Goal: Task Accomplishment & Management: Complete application form

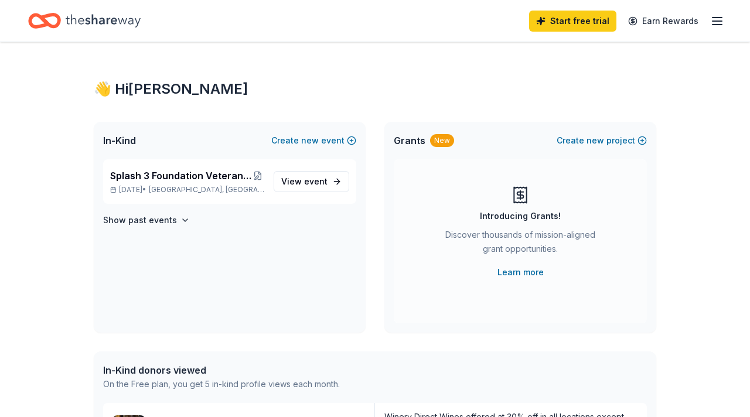
click at [716, 22] on icon "button" at bounding box center [717, 21] width 14 height 14
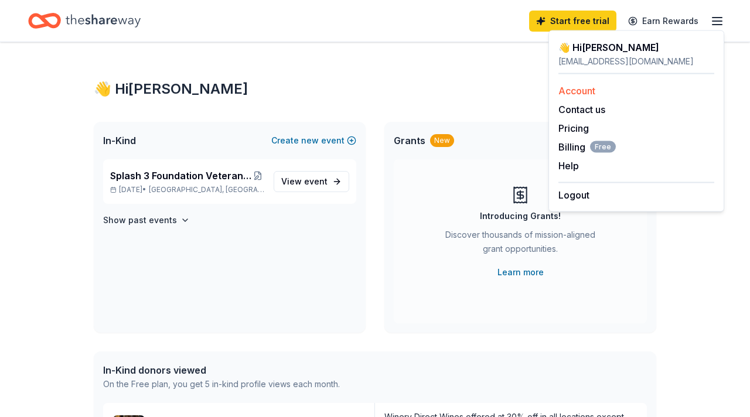
click at [580, 90] on link "Account" at bounding box center [576, 91] width 37 height 12
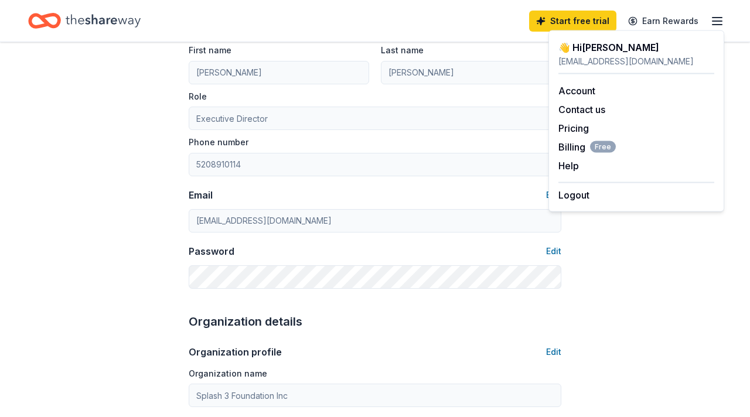
scroll to position [112, 0]
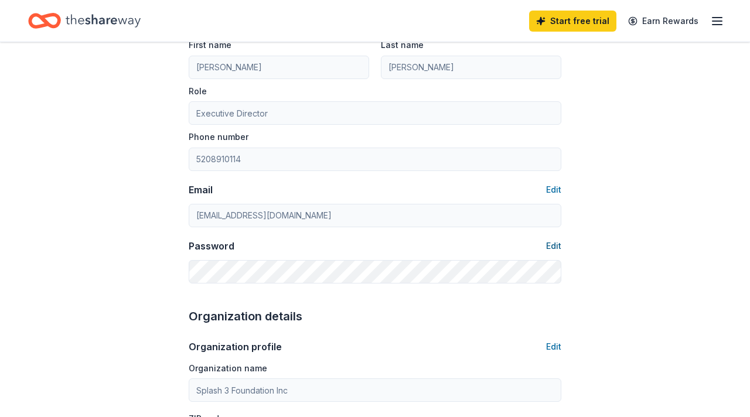
click at [553, 247] on button "Edit" at bounding box center [553, 246] width 15 height 14
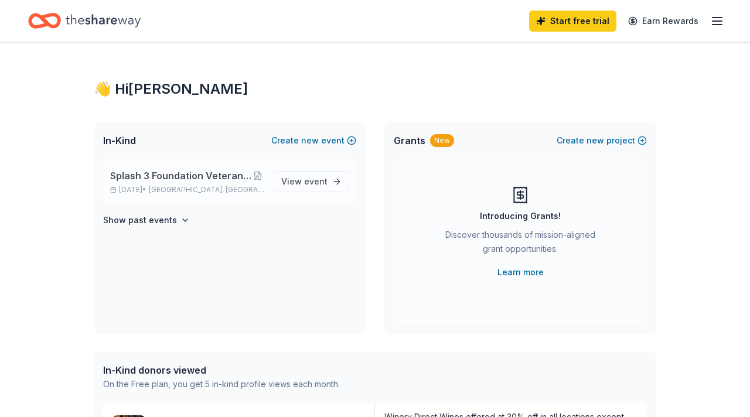
click at [202, 181] on span "Splash 3 Foundation Veteran Charities Golf Tournament" at bounding box center [180, 176] width 141 height 14
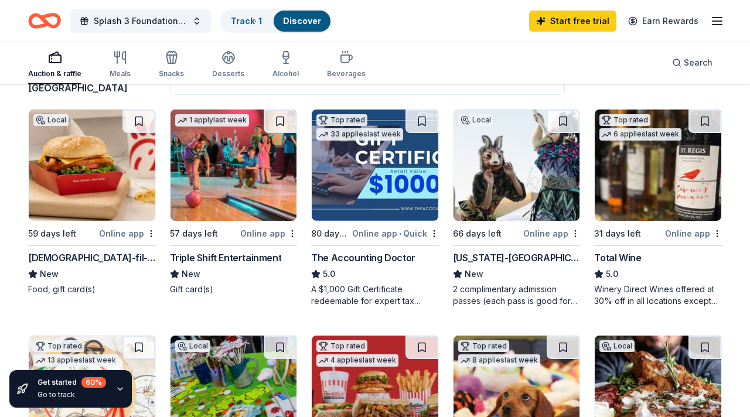
scroll to position [110, 0]
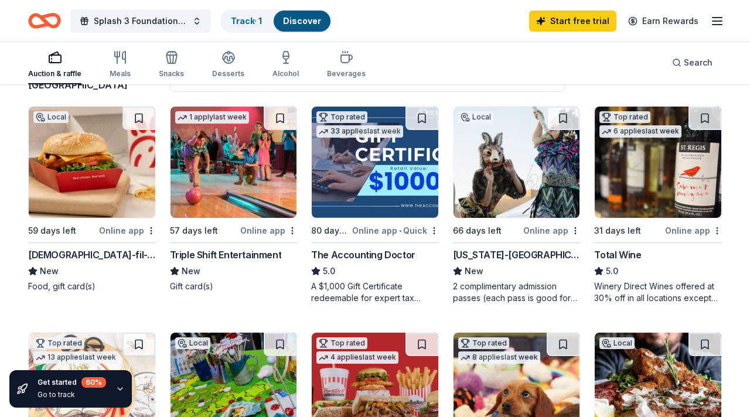
click at [507, 254] on div "Arizona-Sonora Desert Museum" at bounding box center [517, 255] width 128 height 14
click at [670, 177] on img at bounding box center [657, 162] width 126 height 111
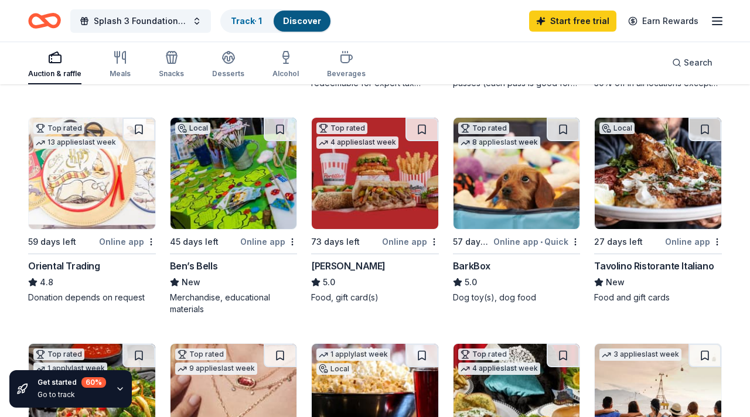
scroll to position [327, 0]
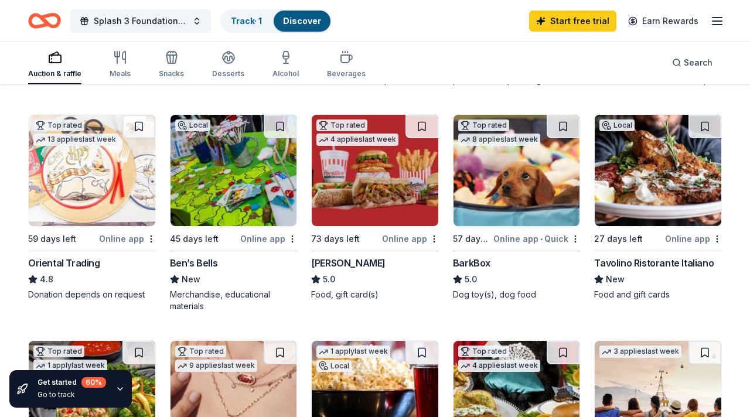
click at [381, 182] on img at bounding box center [375, 170] width 126 height 111
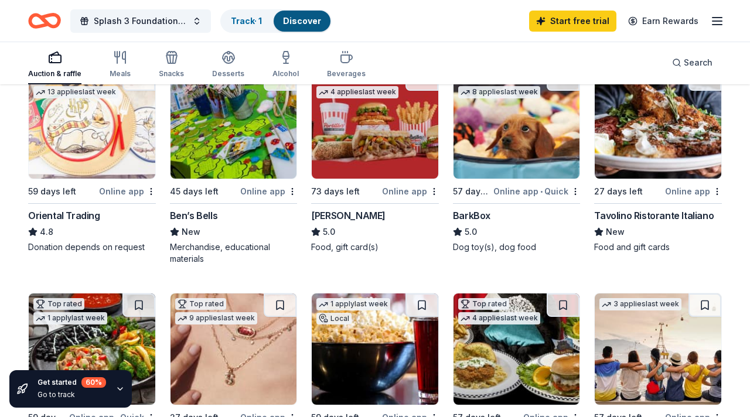
scroll to position [369, 0]
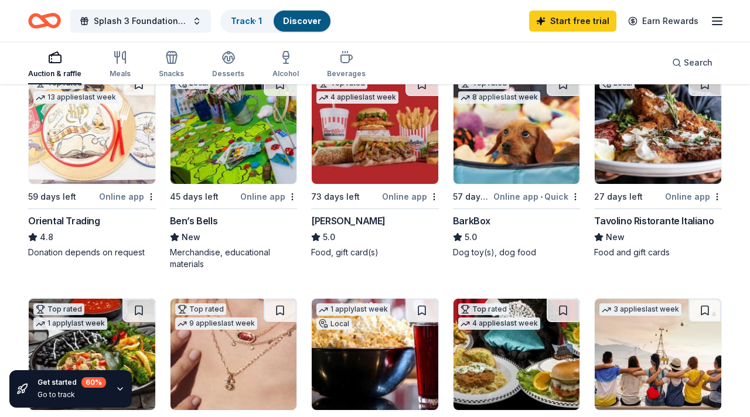
click at [657, 150] on img at bounding box center [657, 128] width 126 height 111
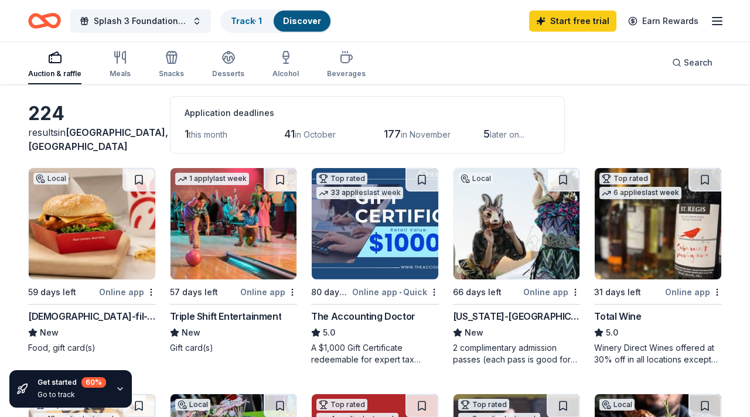
scroll to position [0, 0]
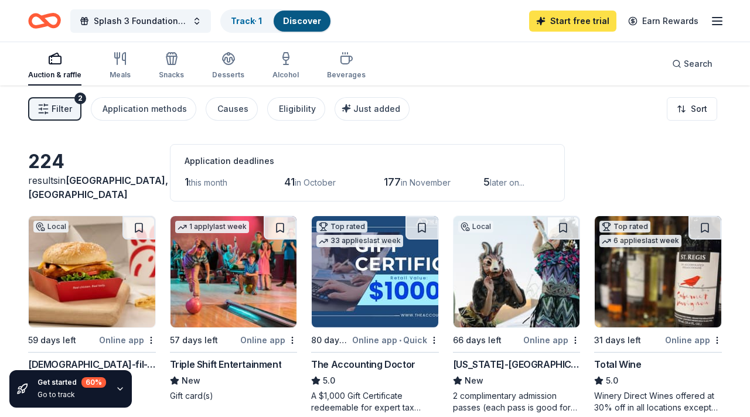
click at [571, 21] on link "Start free trial" at bounding box center [572, 21] width 87 height 21
click at [581, 20] on link "Start free trial" at bounding box center [572, 21] width 87 height 21
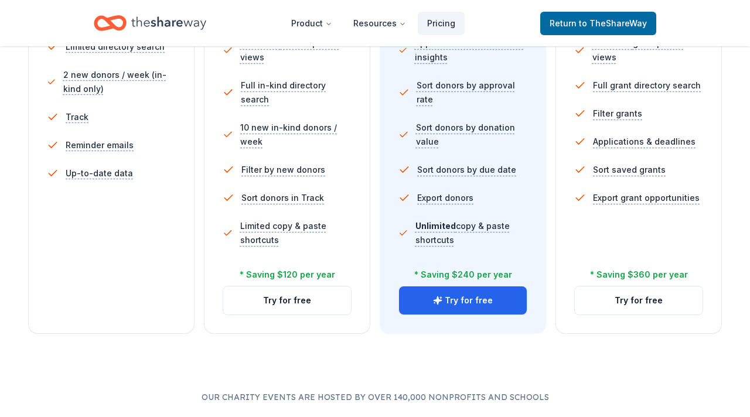
scroll to position [397, 0]
click at [286, 302] on button "Try for free" at bounding box center [287, 301] width 128 height 28
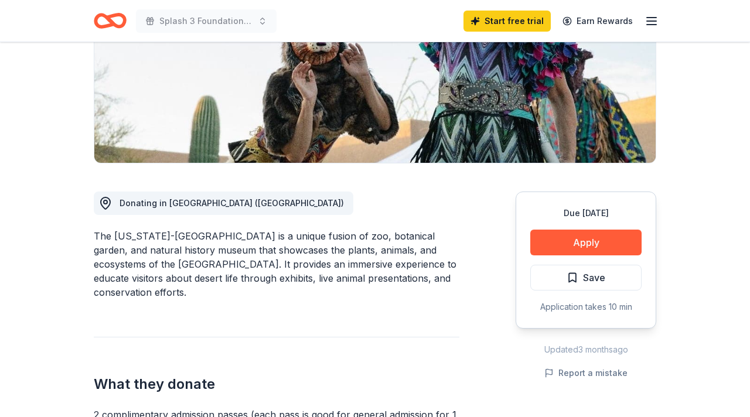
scroll to position [195, 0]
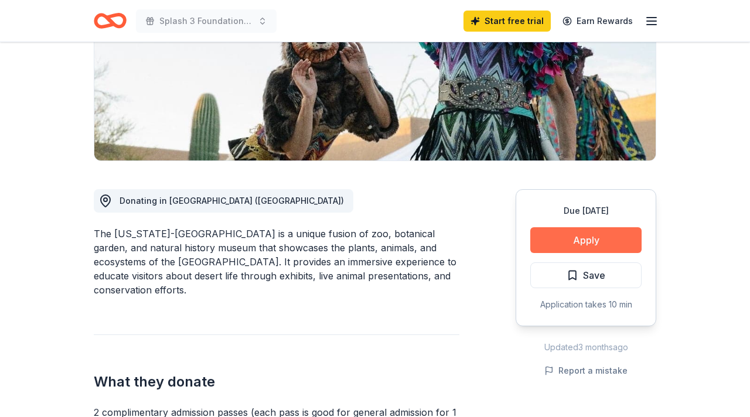
click at [583, 240] on button "Apply" at bounding box center [585, 240] width 111 height 26
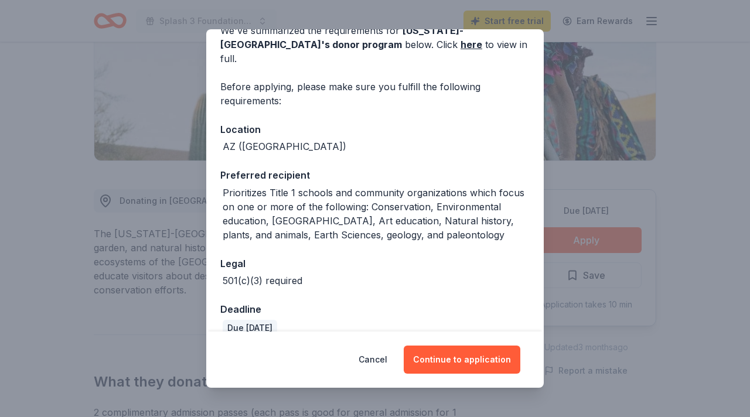
scroll to position [67, 0]
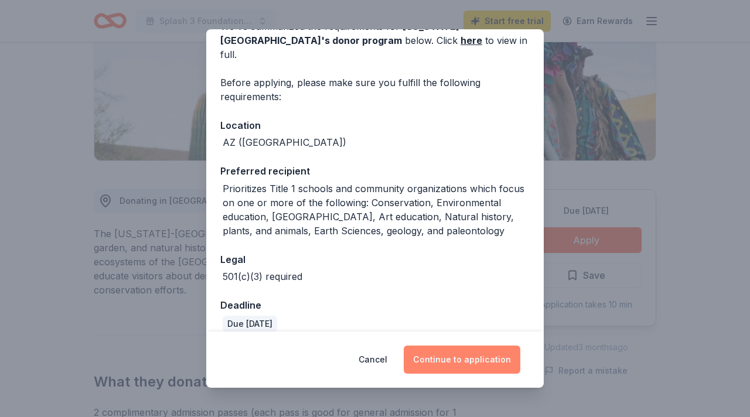
click at [459, 357] on button "Continue to application" at bounding box center [461, 359] width 117 height 28
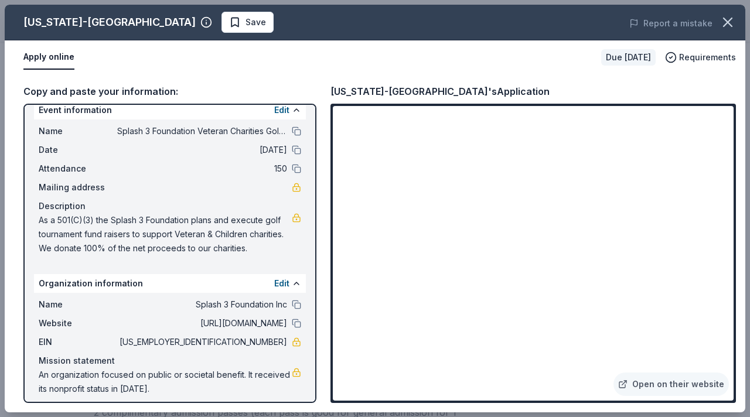
scroll to position [22, 0]
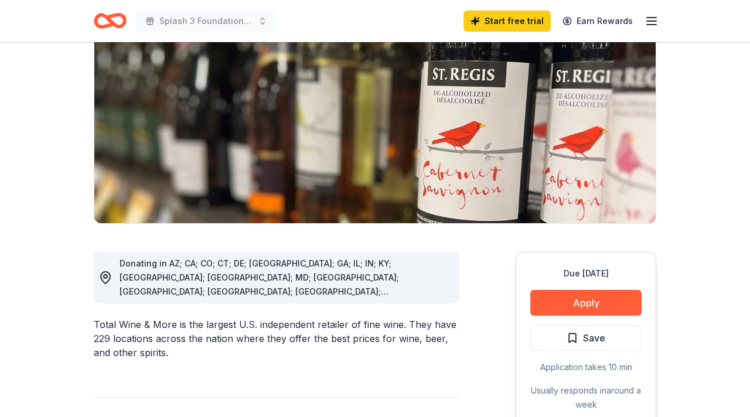
scroll to position [139, 0]
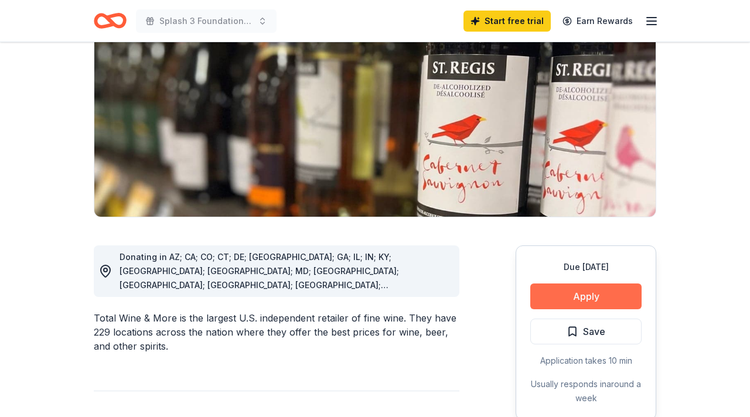
click at [579, 295] on button "Apply" at bounding box center [585, 296] width 111 height 26
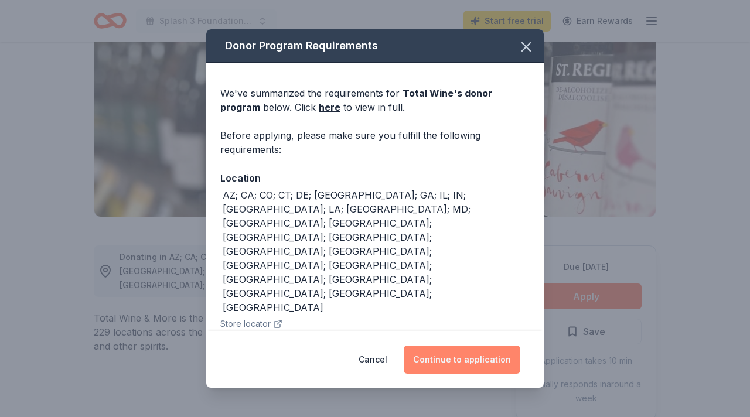
click at [456, 359] on button "Continue to application" at bounding box center [461, 359] width 117 height 28
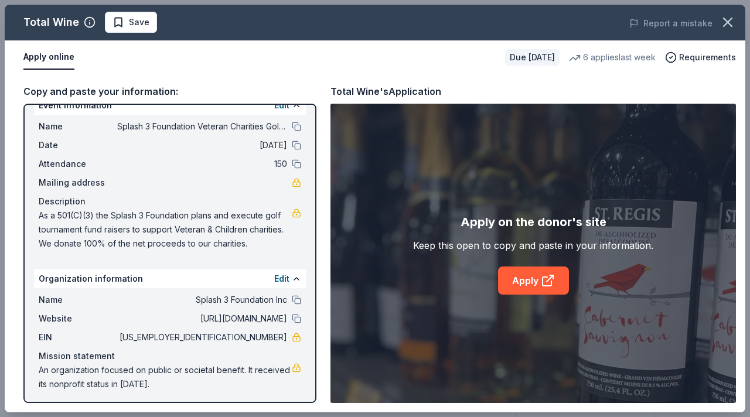
scroll to position [22, 0]
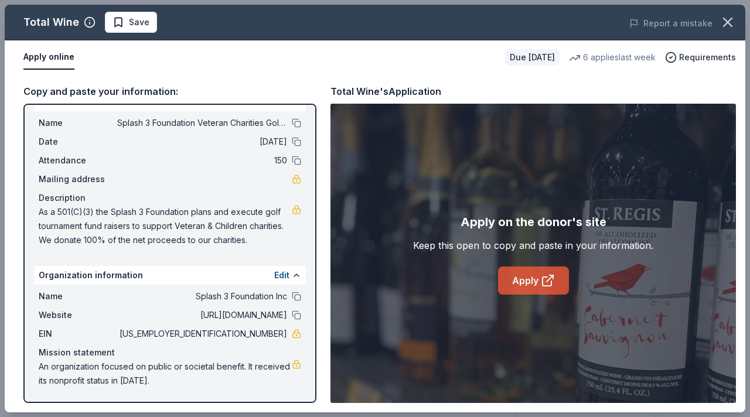
click at [519, 279] on link "Apply" at bounding box center [533, 280] width 71 height 28
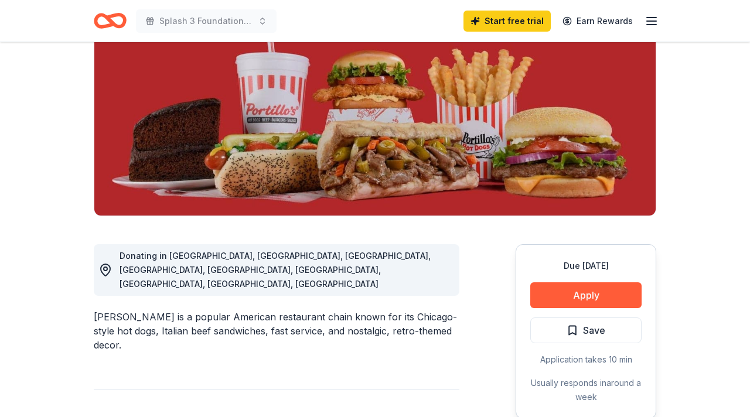
scroll to position [143, 0]
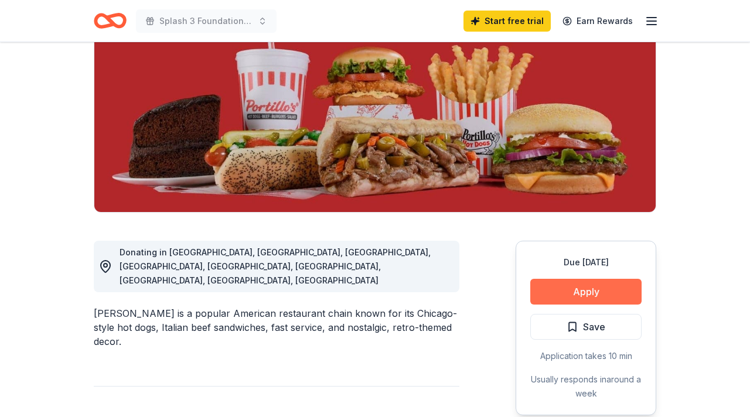
click at [578, 293] on button "Apply" at bounding box center [585, 292] width 111 height 26
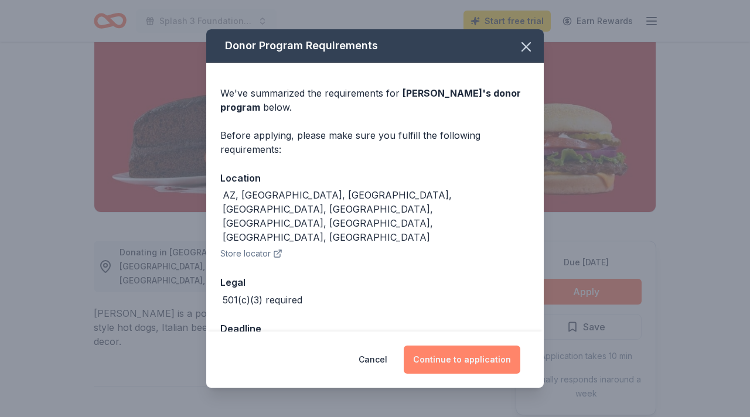
click at [457, 358] on button "Continue to application" at bounding box center [461, 359] width 117 height 28
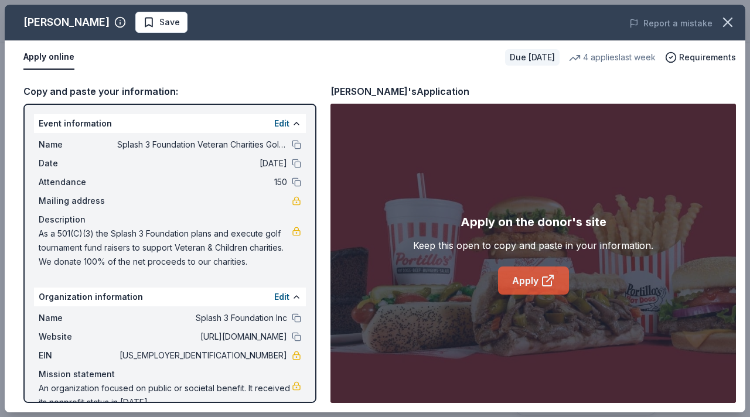
click at [528, 278] on link "Apply" at bounding box center [533, 280] width 71 height 28
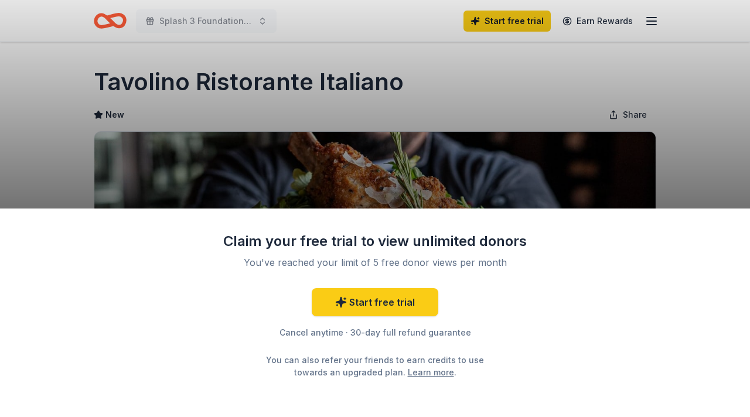
click at [596, 179] on div "Claim your free trial to view unlimited donors You've reached your limit of 5 f…" at bounding box center [375, 208] width 750 height 417
click at [673, 121] on div "Claim your free trial to view unlimited donors You've reached your limit of 5 f…" at bounding box center [375, 208] width 750 height 417
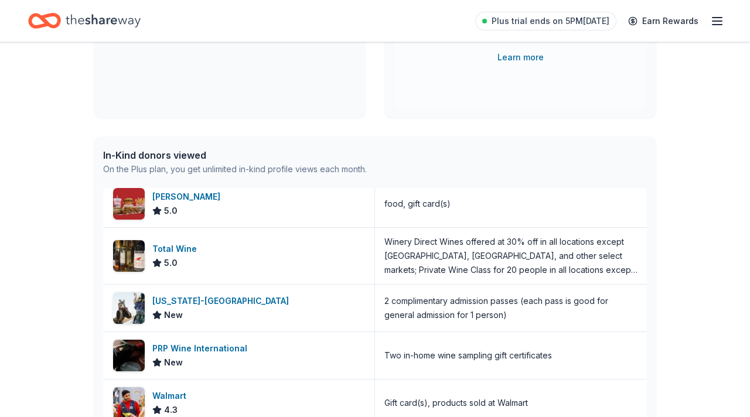
scroll to position [5, 0]
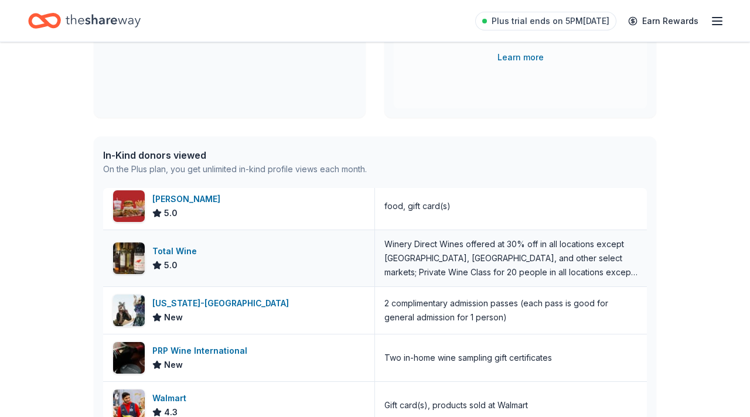
click at [168, 251] on div "Total Wine" at bounding box center [176, 251] width 49 height 14
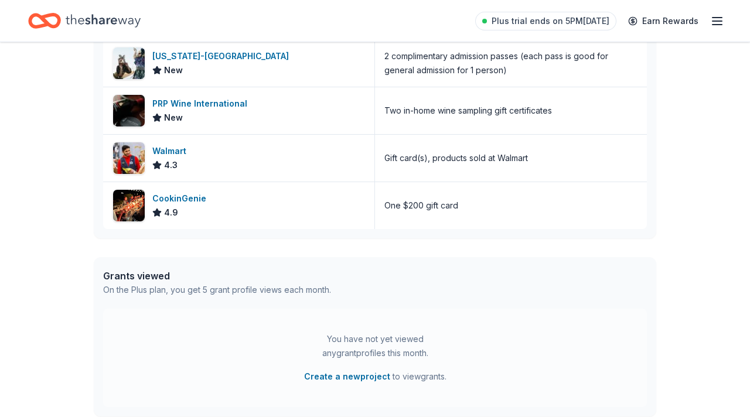
scroll to position [527, 0]
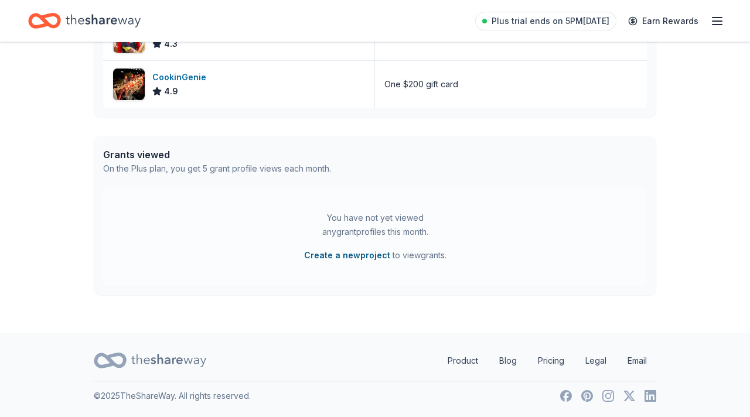
click at [365, 253] on button "Create a new project" at bounding box center [347, 255] width 86 height 14
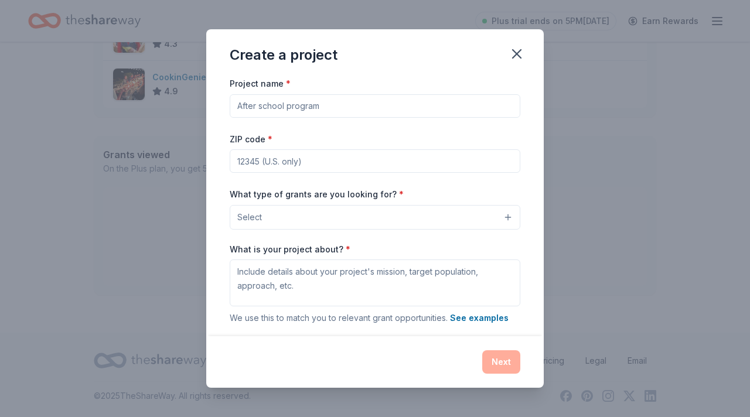
click at [367, 108] on input "Project name *" at bounding box center [375, 105] width 290 height 23
type input "The Splash 3 Foundation Veteran Charities Fund Raiser"
click at [326, 161] on input "ZIP code *" at bounding box center [375, 160] width 290 height 23
type input "84745"
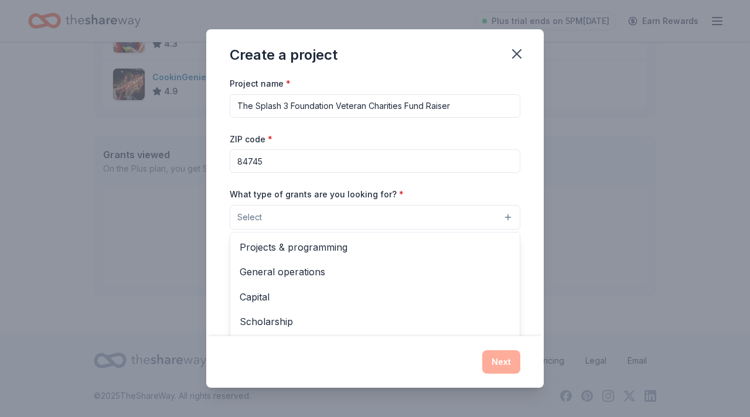
click at [344, 215] on button "Select" at bounding box center [375, 217] width 290 height 25
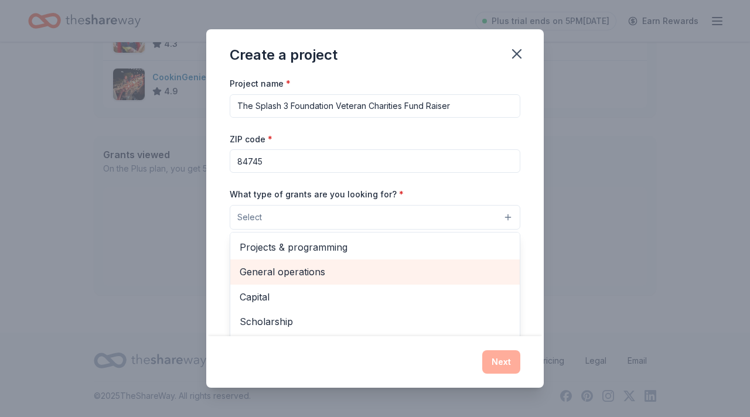
click at [270, 273] on span "General operations" at bounding box center [374, 271] width 271 height 15
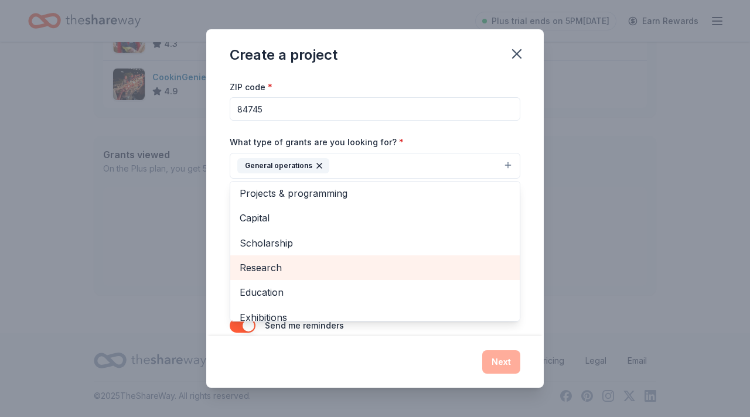
scroll to position [0, 0]
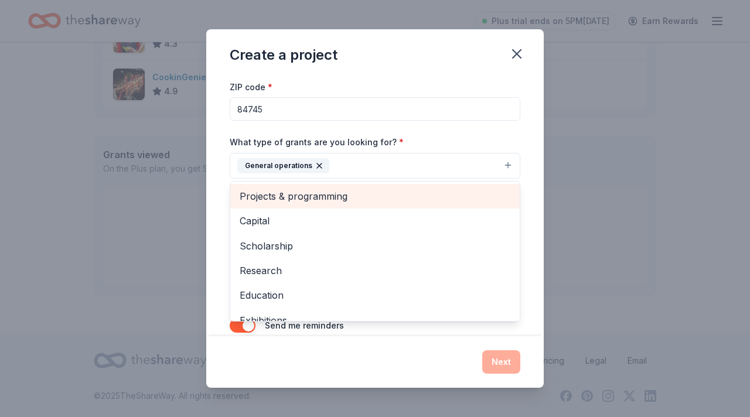
click at [315, 193] on span "Projects & programming" at bounding box center [374, 196] width 271 height 15
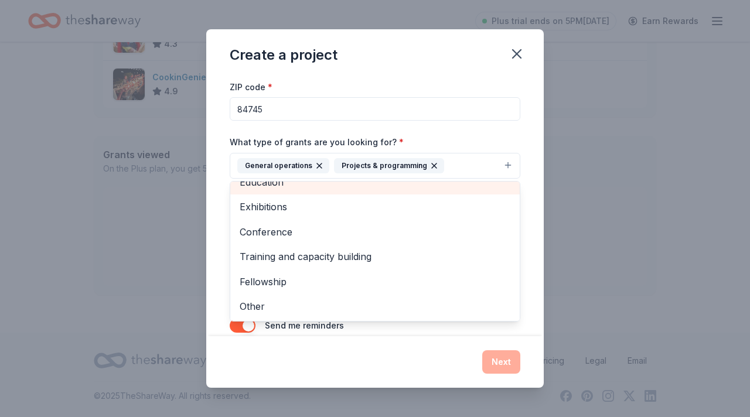
scroll to position [88, 0]
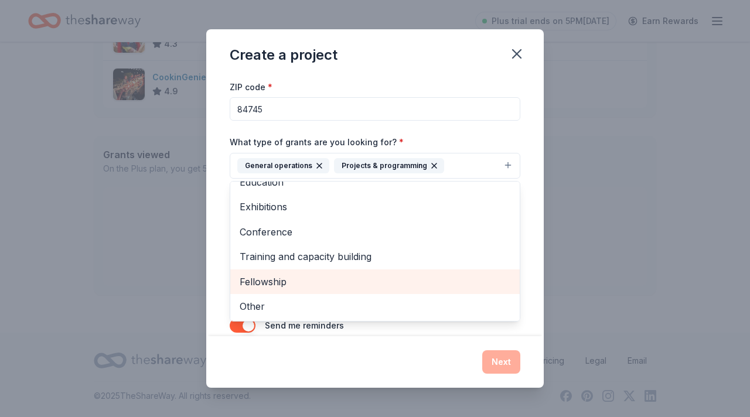
click at [269, 279] on span "Fellowship" at bounding box center [374, 281] width 271 height 15
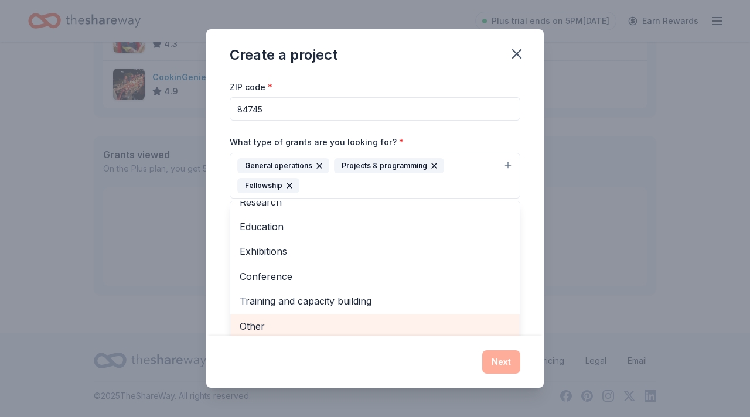
scroll to position [54, 0]
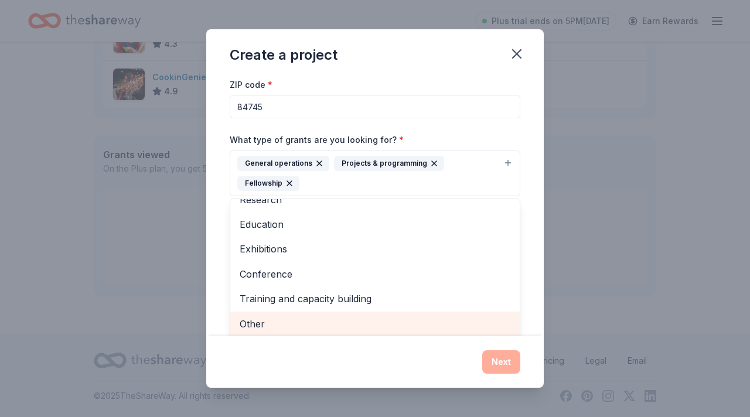
click at [251, 327] on span "Other" at bounding box center [374, 323] width 271 height 15
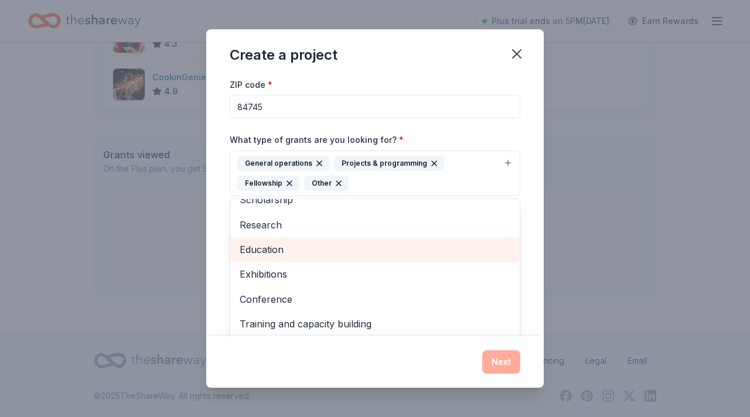
scroll to position [0, 0]
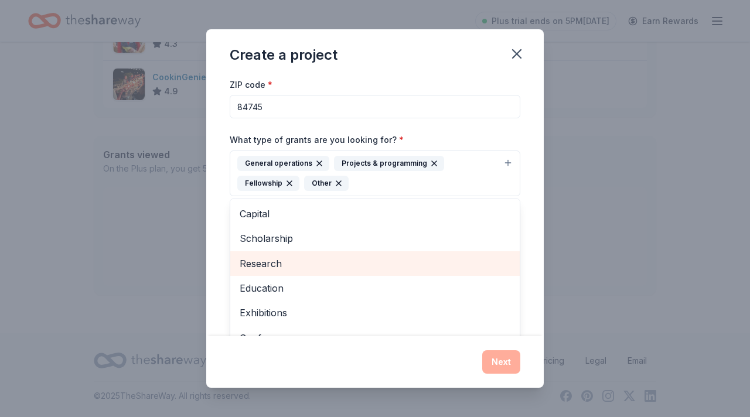
click at [447, 267] on span "Research" at bounding box center [374, 263] width 271 height 15
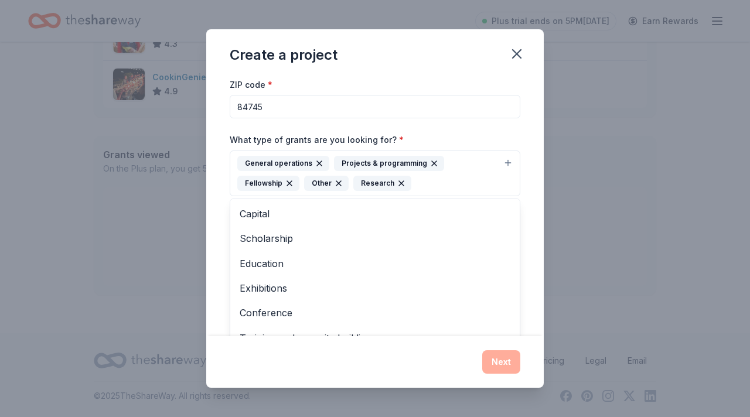
click at [399, 182] on icon "button" at bounding box center [401, 183] width 5 height 5
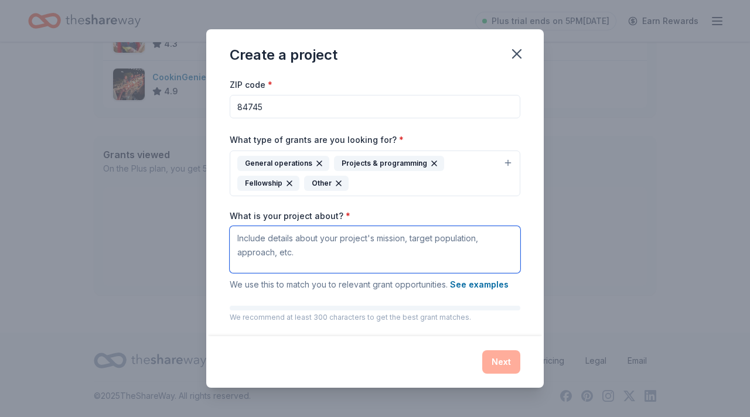
click at [341, 241] on textarea "What is your project about? *" at bounding box center [375, 249] width 290 height 47
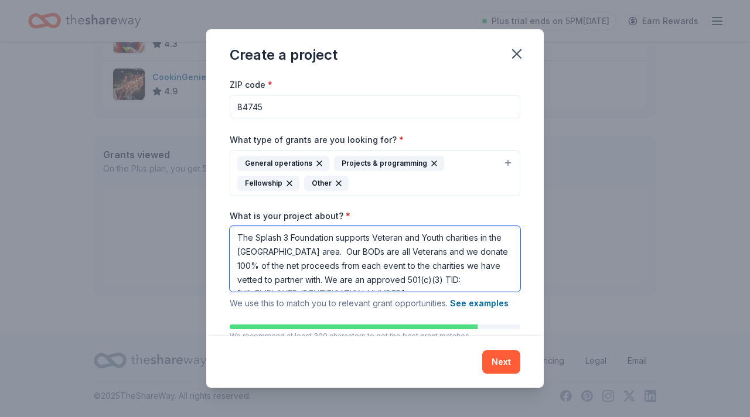
scroll to position [1, 0]
type textarea "The Splash 3 Foundation supports Veteran and Youth charities in the Tucson area…"
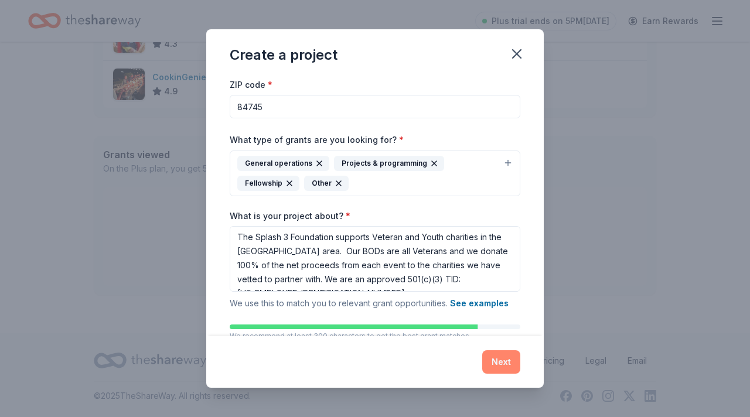
click at [501, 361] on button "Next" at bounding box center [501, 361] width 38 height 23
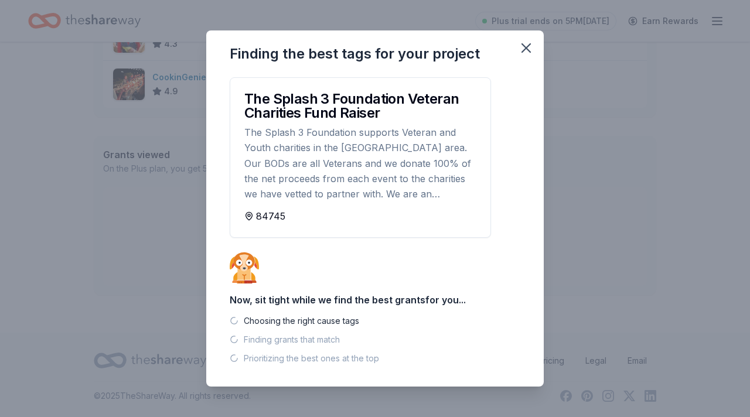
scroll to position [504, 0]
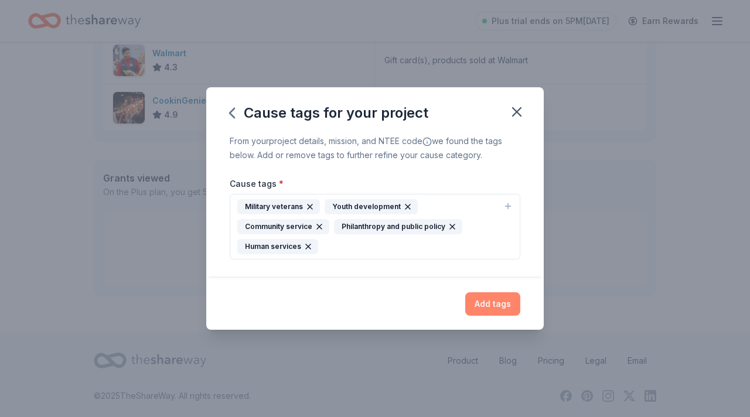
click at [490, 304] on button "Add tags" at bounding box center [492, 303] width 55 height 23
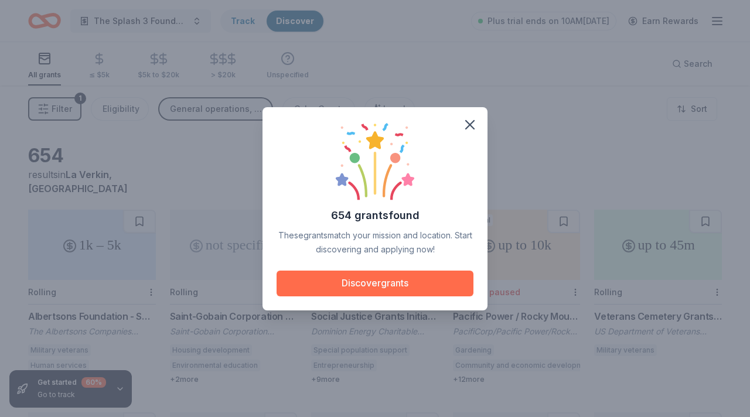
click at [373, 282] on button "Discover grants" at bounding box center [374, 284] width 197 height 26
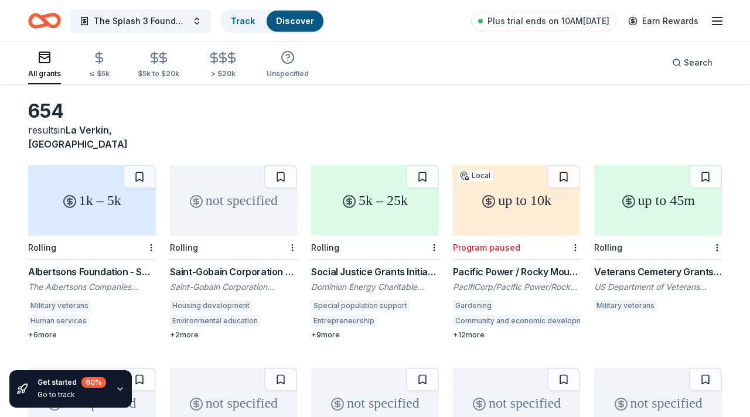
scroll to position [39, 0]
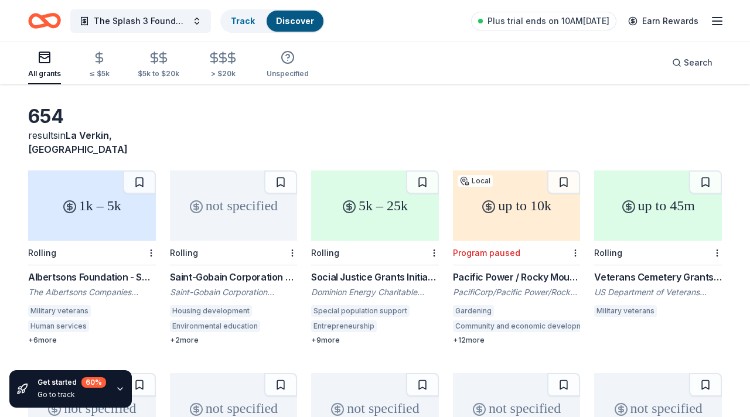
click at [87, 196] on div "1k – 5k" at bounding box center [92, 205] width 128 height 70
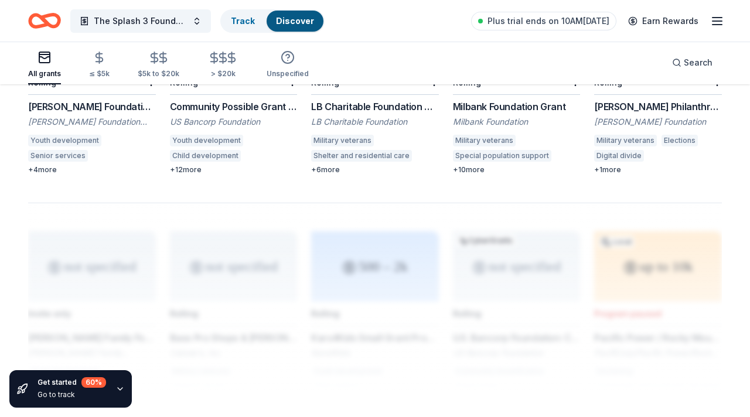
scroll to position [0, 0]
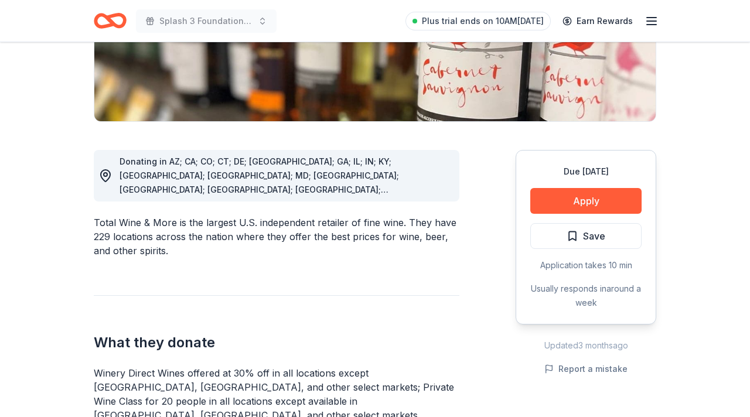
scroll to position [238, 0]
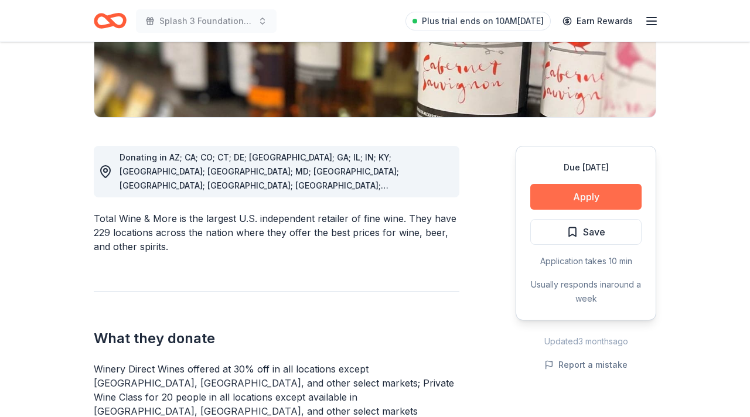
click at [582, 195] on button "Apply" at bounding box center [585, 197] width 111 height 26
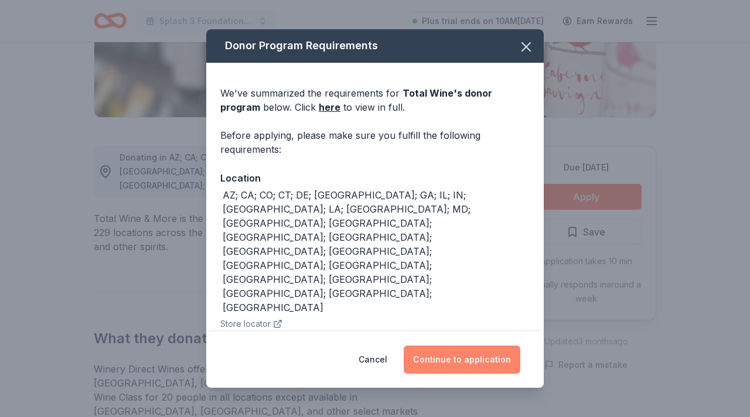
click at [470, 358] on button "Continue to application" at bounding box center [461, 359] width 117 height 28
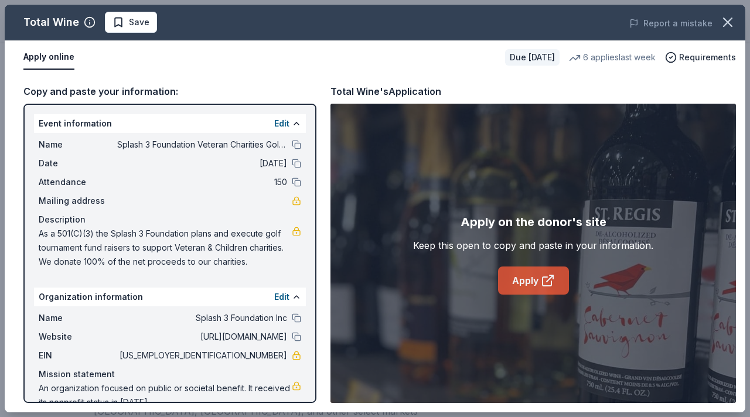
click at [524, 280] on link "Apply" at bounding box center [533, 280] width 71 height 28
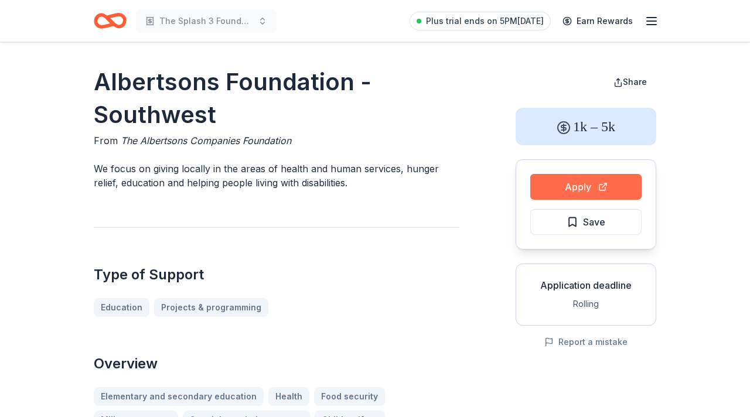
click at [574, 186] on button "Apply" at bounding box center [585, 187] width 111 height 26
